Goal: Information Seeking & Learning: Learn about a topic

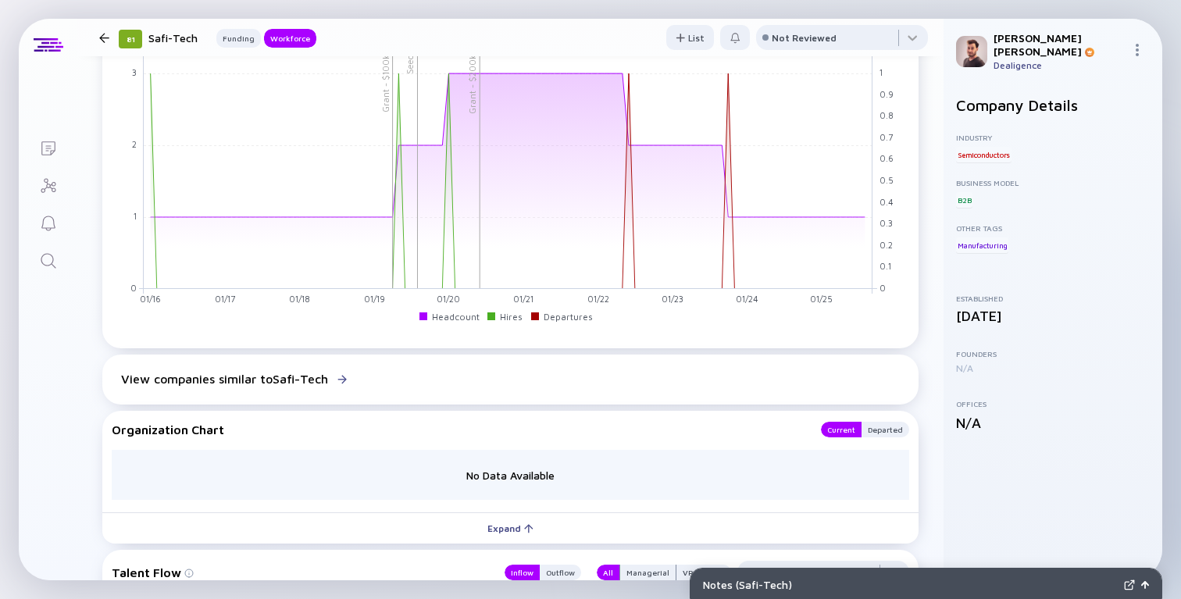
scroll to position [803, 0]
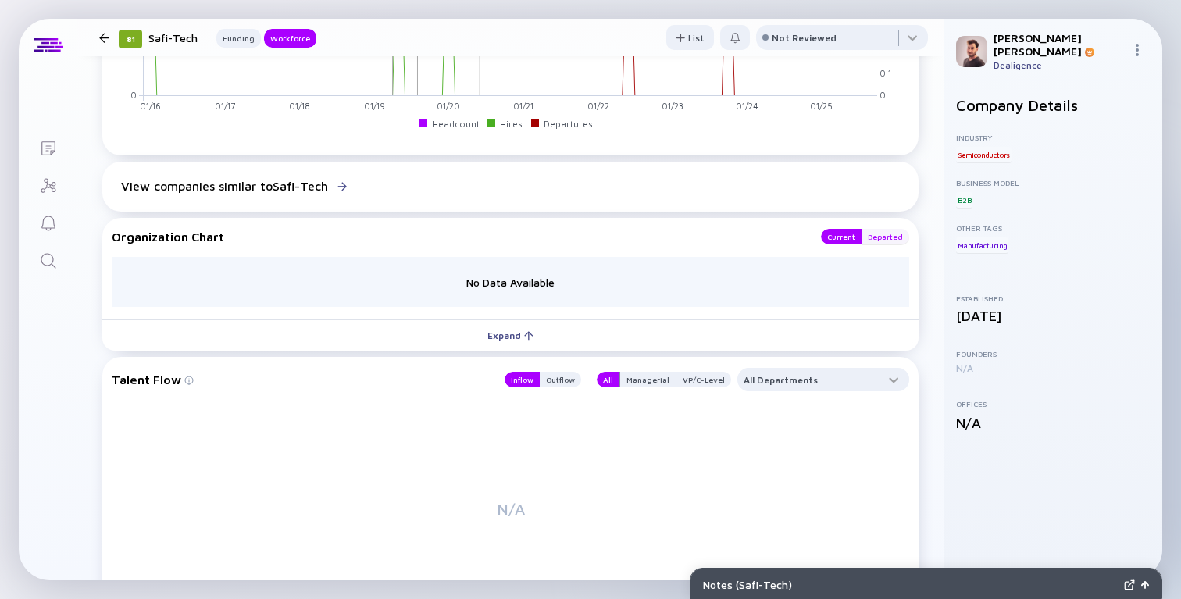
click at [893, 244] on div "Departed" at bounding box center [885, 237] width 48 height 16
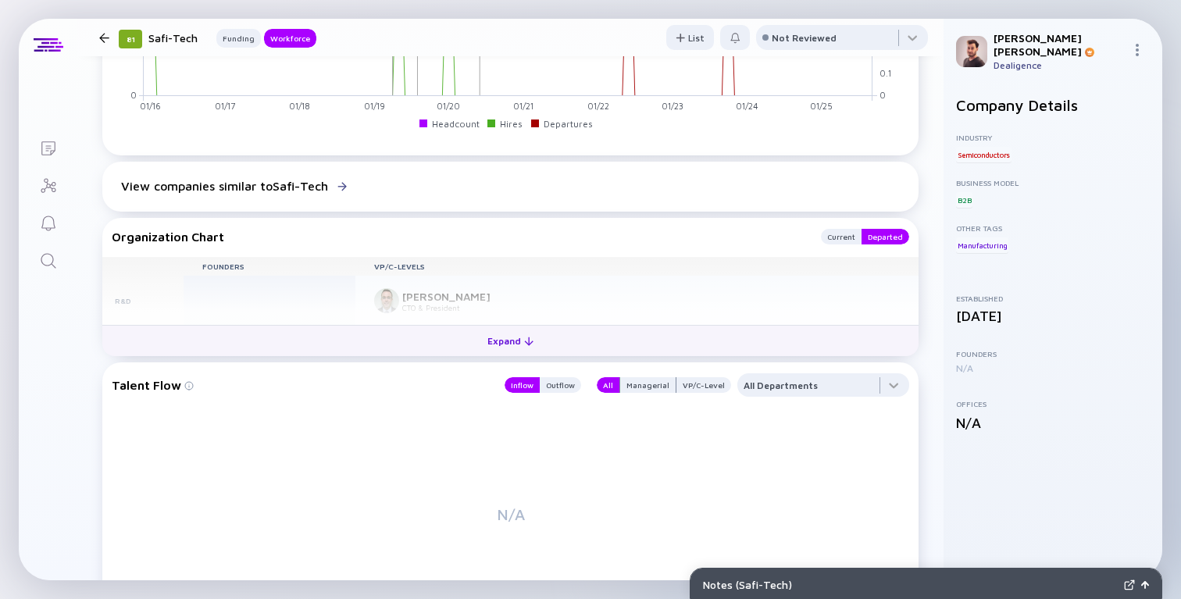
click at [408, 354] on button "Expand" at bounding box center [510, 340] width 816 height 31
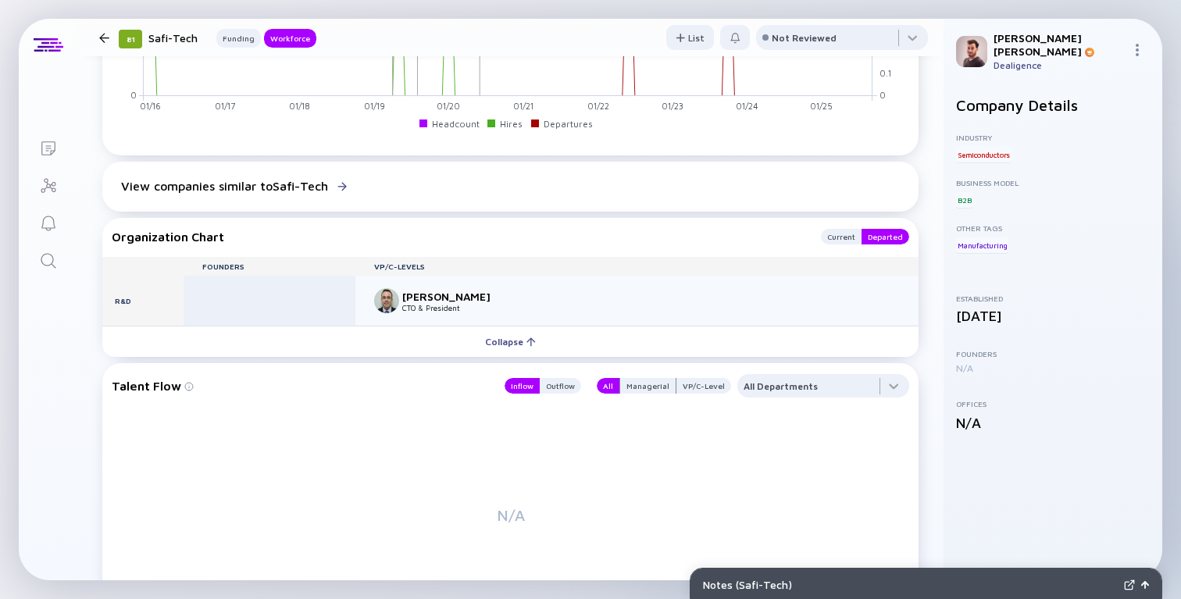
click at [328, 305] on div at bounding box center [270, 301] width 172 height 50
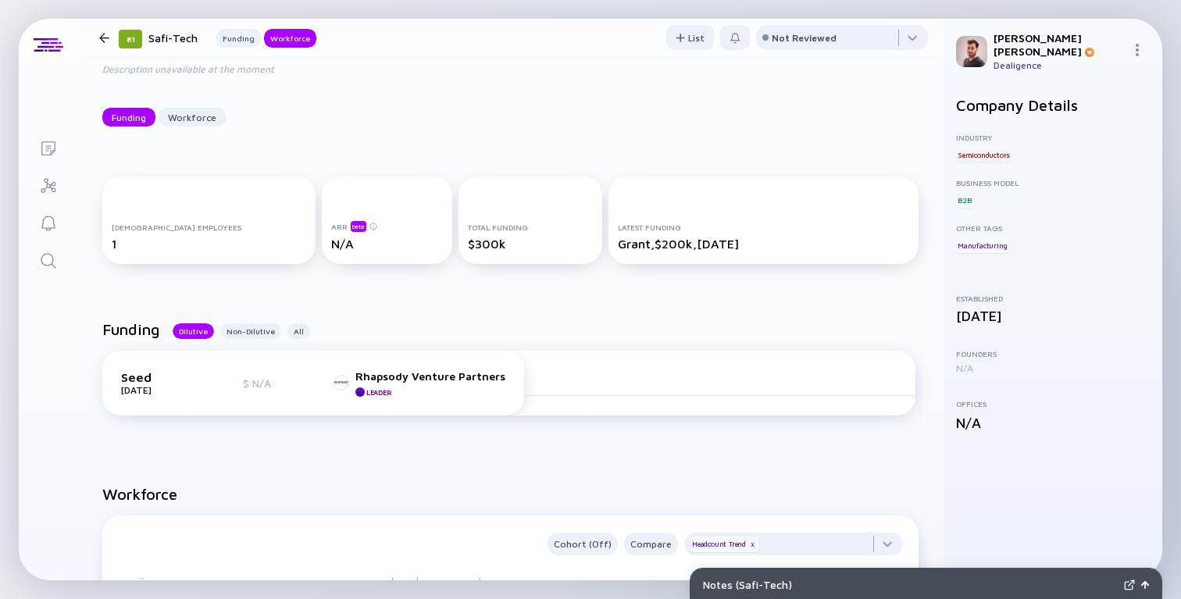
scroll to position [0, 0]
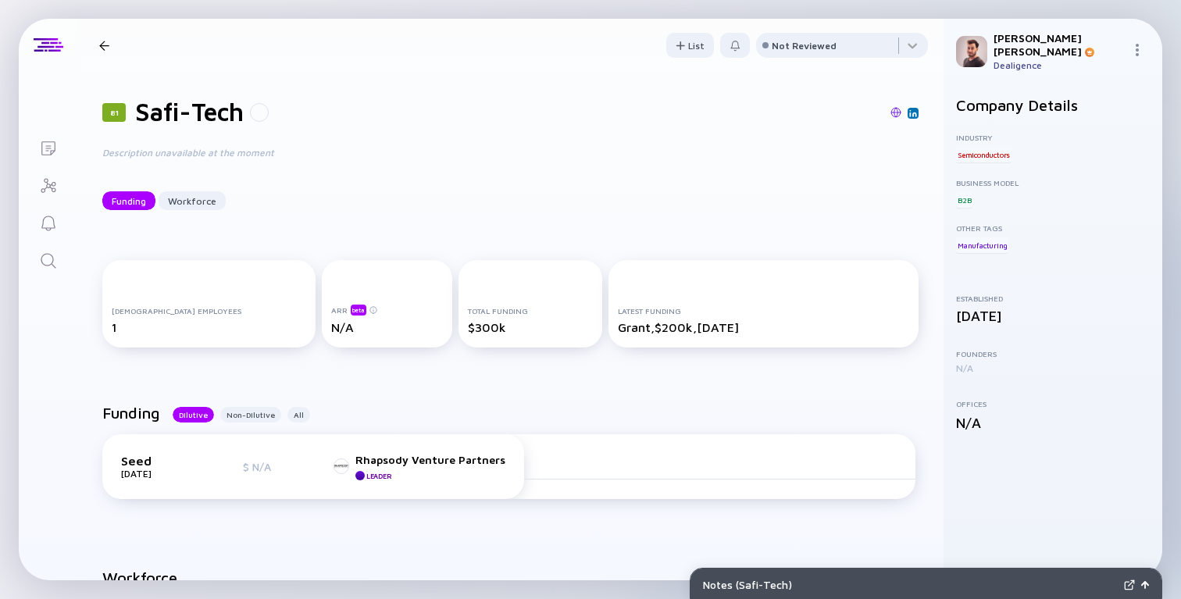
click at [476, 134] on div "81 Safi-Tech Description unavailable at the moment Funding Workforce" at bounding box center [510, 153] width 866 height 163
